Goal: Complete application form: Complete application form

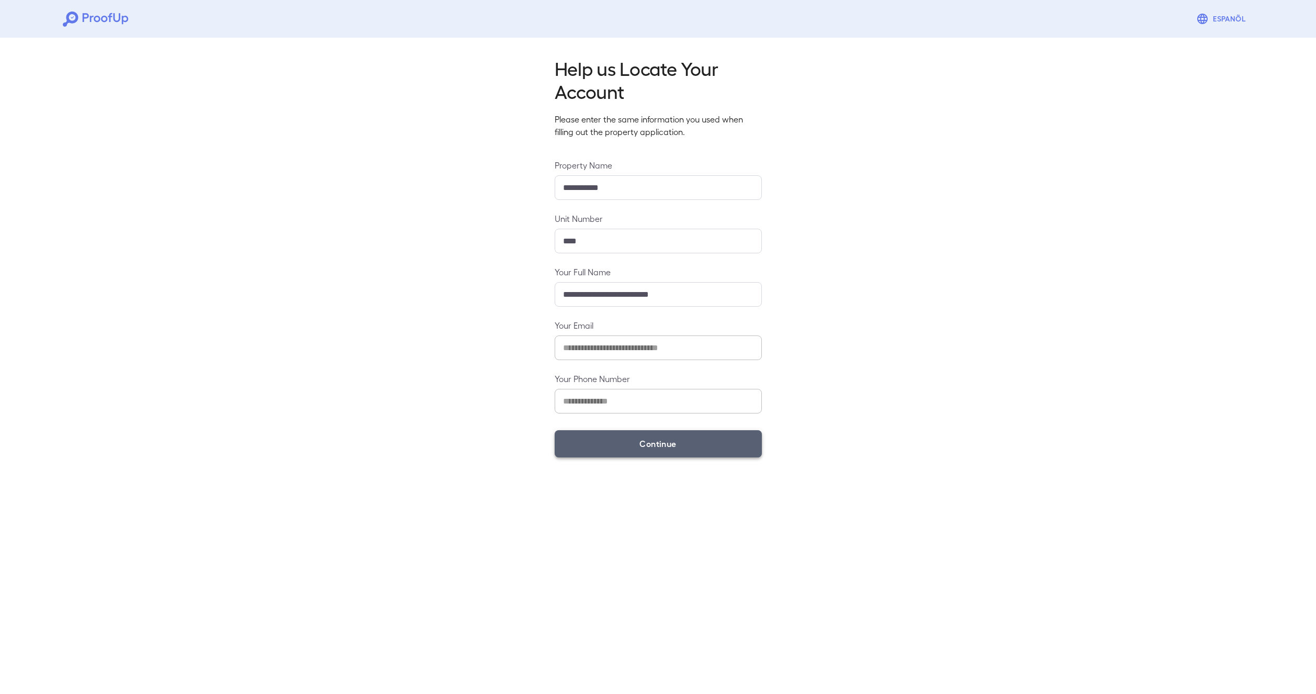
click at [652, 449] on button "Continue" at bounding box center [658, 443] width 207 height 27
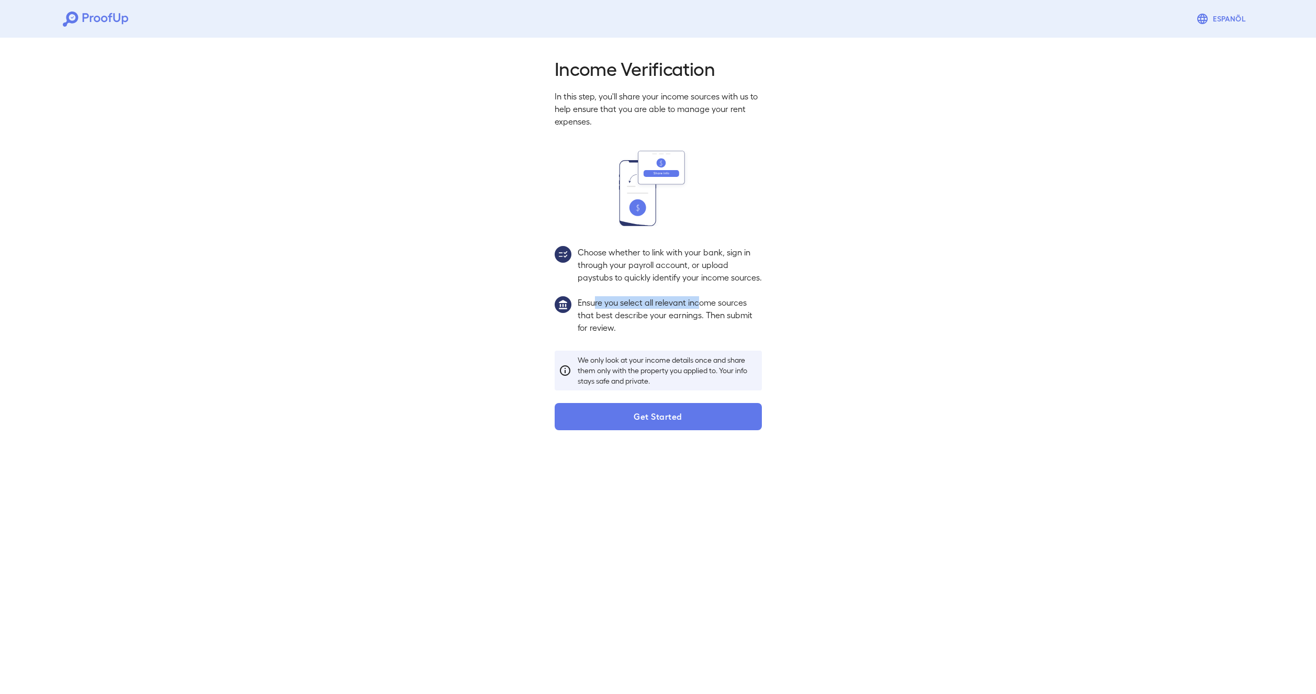
drag, startPoint x: 595, startPoint y: 316, endPoint x: 697, endPoint y: 320, distance: 101.6
click at [697, 320] on p "Ensure you select all relevant income sources that best describe your earnings.…" at bounding box center [670, 315] width 184 height 38
click at [691, 327] on p "Ensure you select all relevant income sources that best describe your earnings.…" at bounding box center [670, 315] width 184 height 38
click at [679, 429] on button "Get Started" at bounding box center [658, 416] width 207 height 27
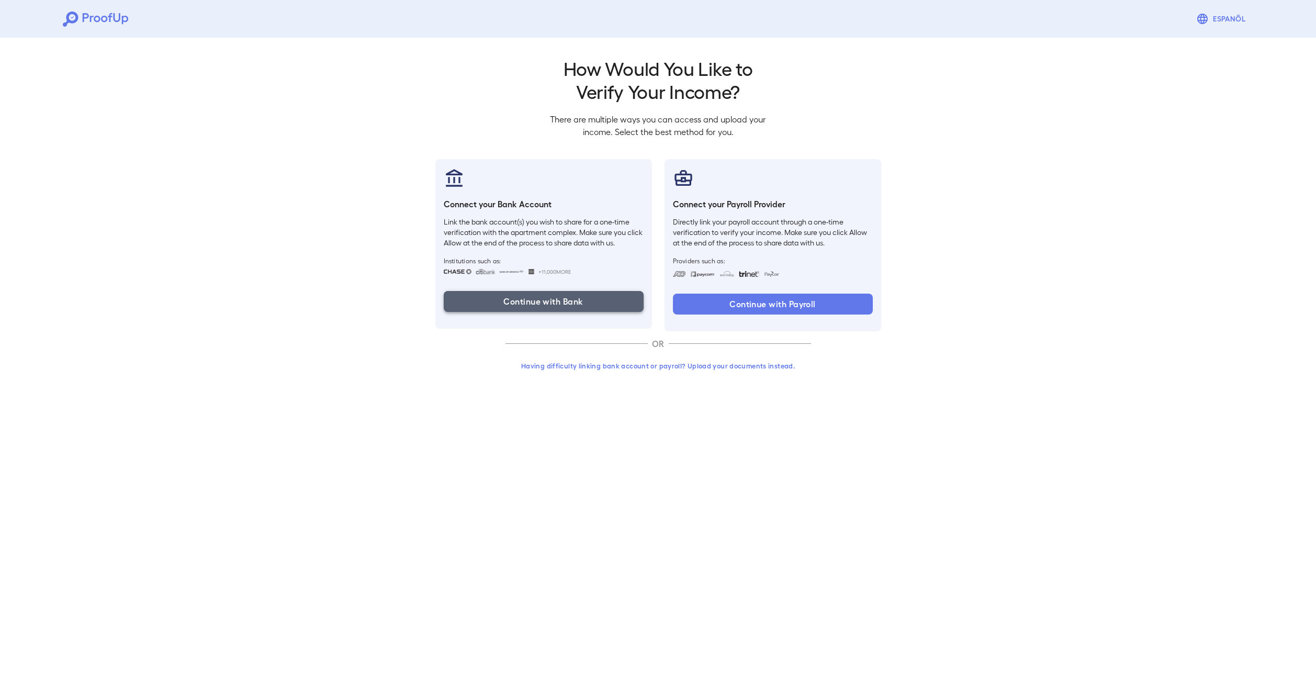
click at [535, 303] on button "Continue with Bank" at bounding box center [544, 301] width 200 height 21
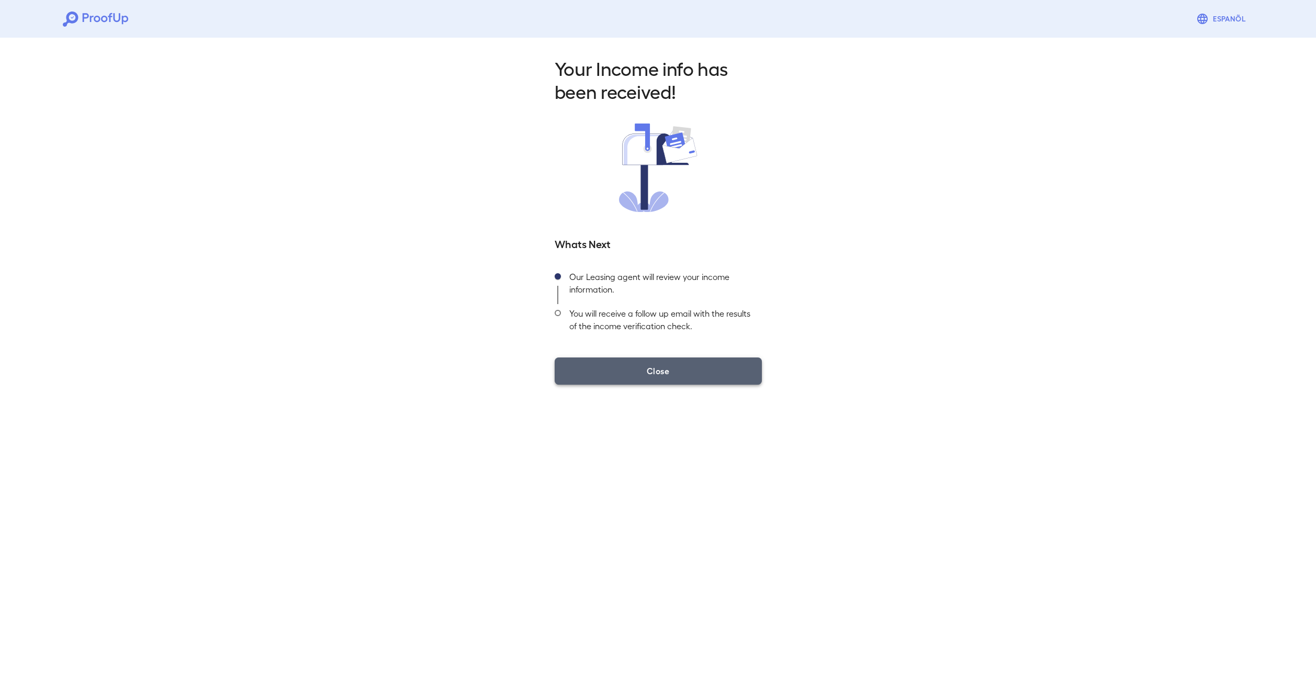
click at [675, 375] on button "Close" at bounding box center [658, 370] width 207 height 27
click at [696, 371] on button "Close" at bounding box center [658, 370] width 207 height 27
